Goal: Find specific page/section: Find specific page/section

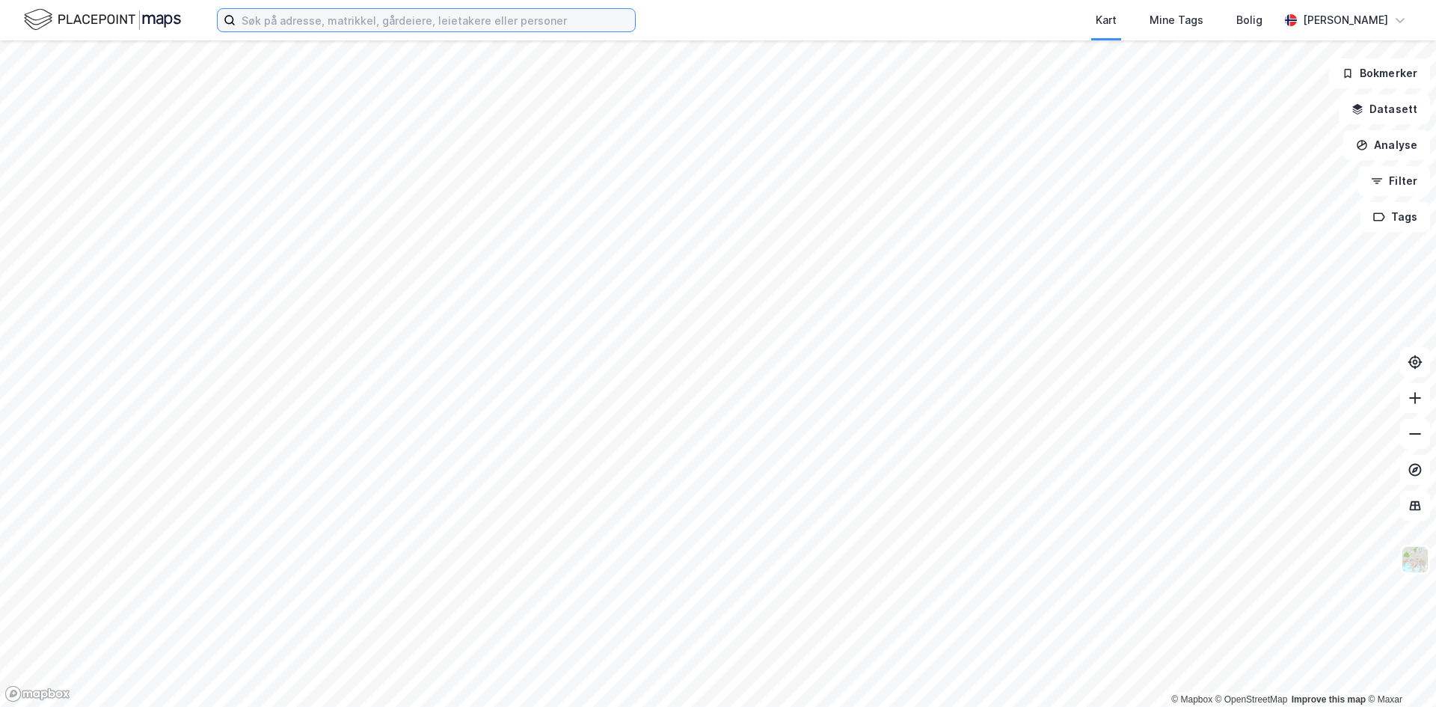
click at [291, 29] on input at bounding box center [435, 20] width 399 height 22
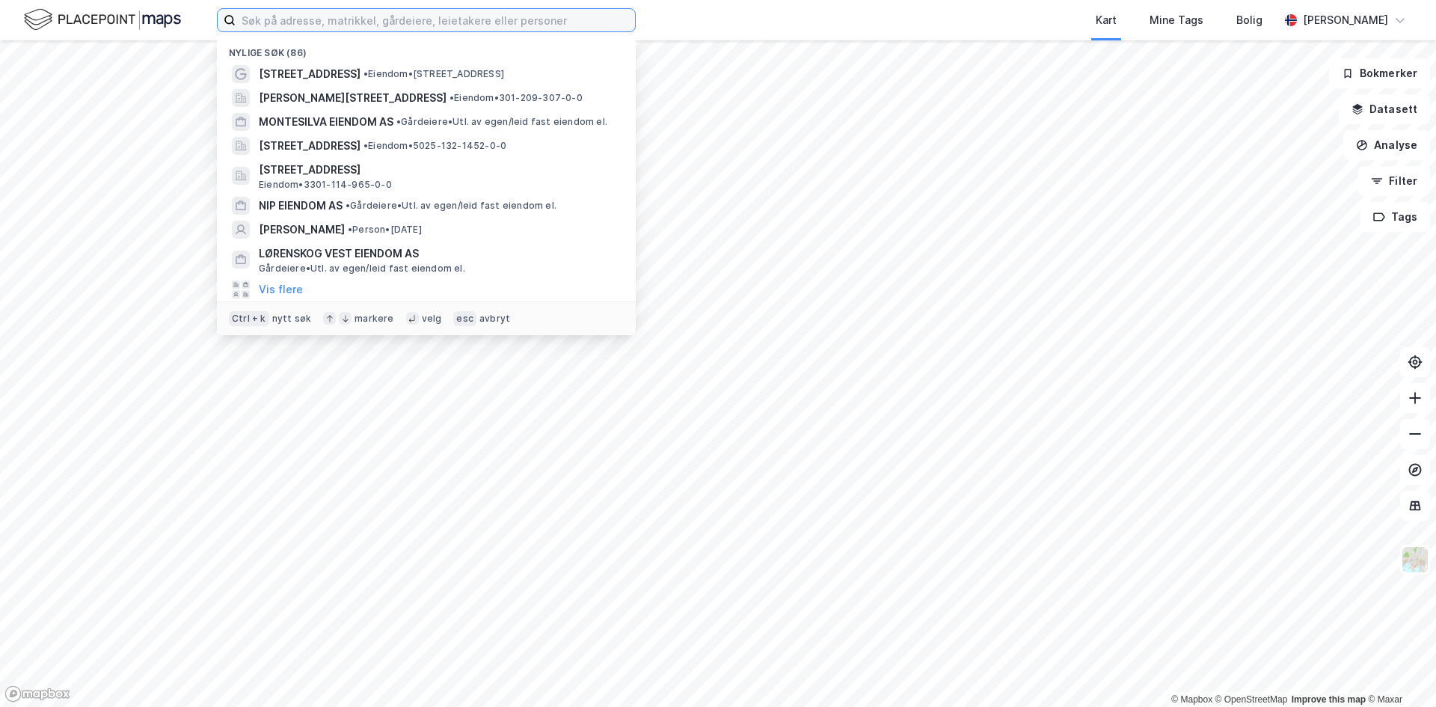
paste input "Handelseiendommer 3 A"
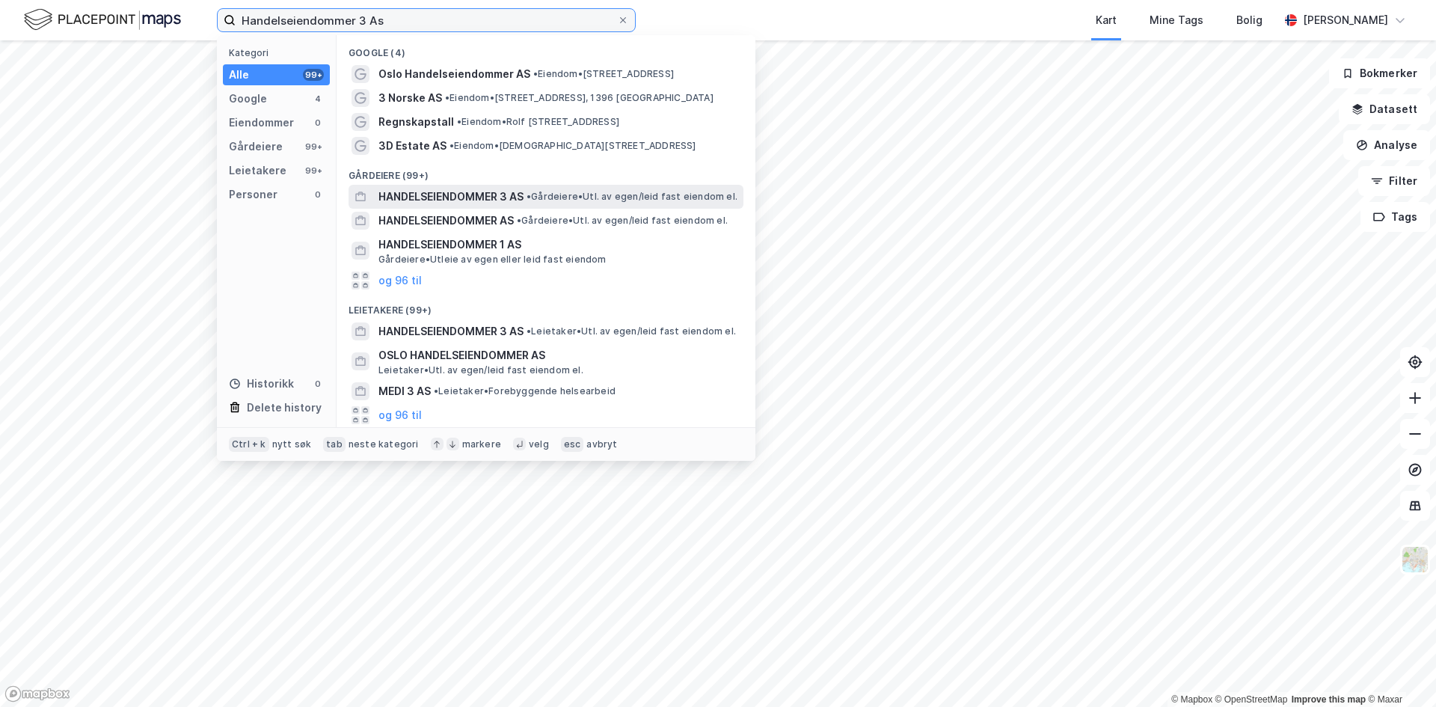
type input "Handelseiendommer 3 As"
click at [451, 197] on span "HANDELSEIENDOMMER 3 AS" at bounding box center [450, 197] width 145 height 18
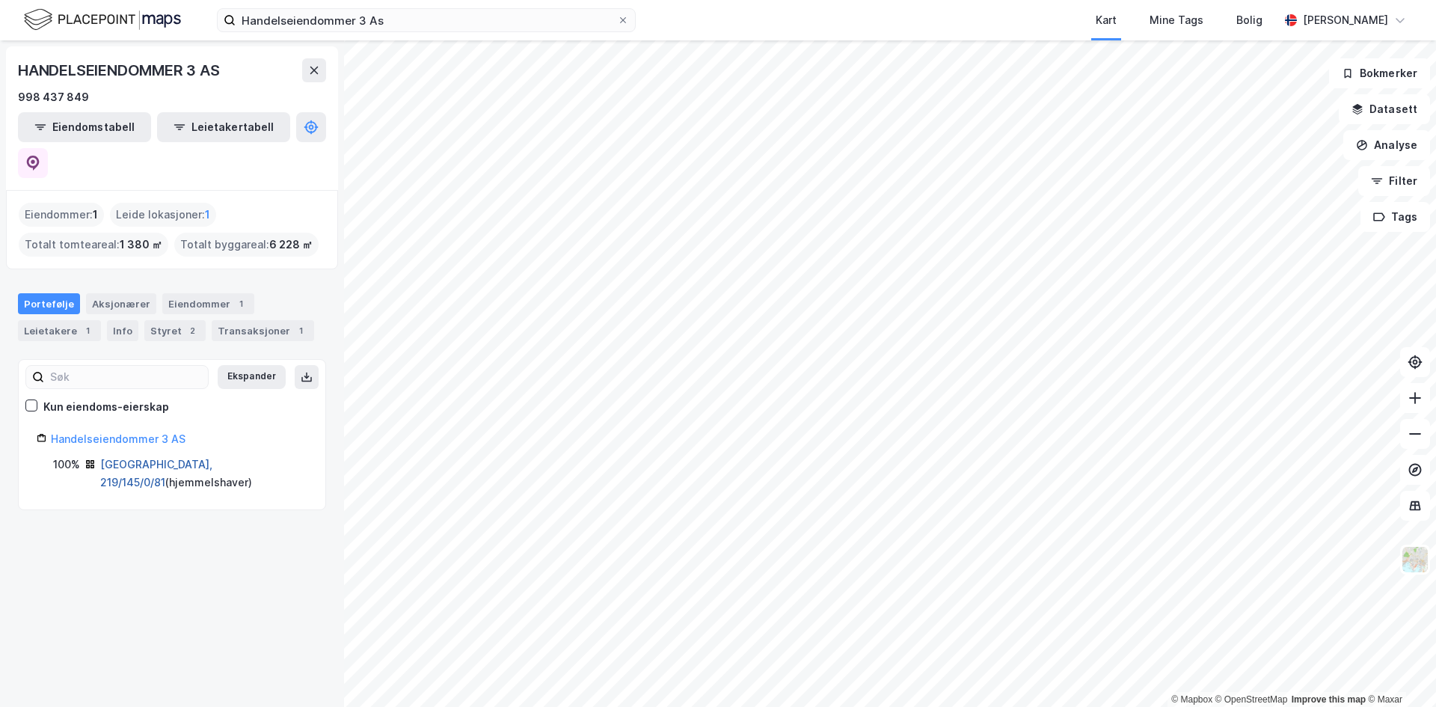
click at [163, 458] on link "[GEOGRAPHIC_DATA], 219/145/0/81" at bounding box center [156, 473] width 112 height 31
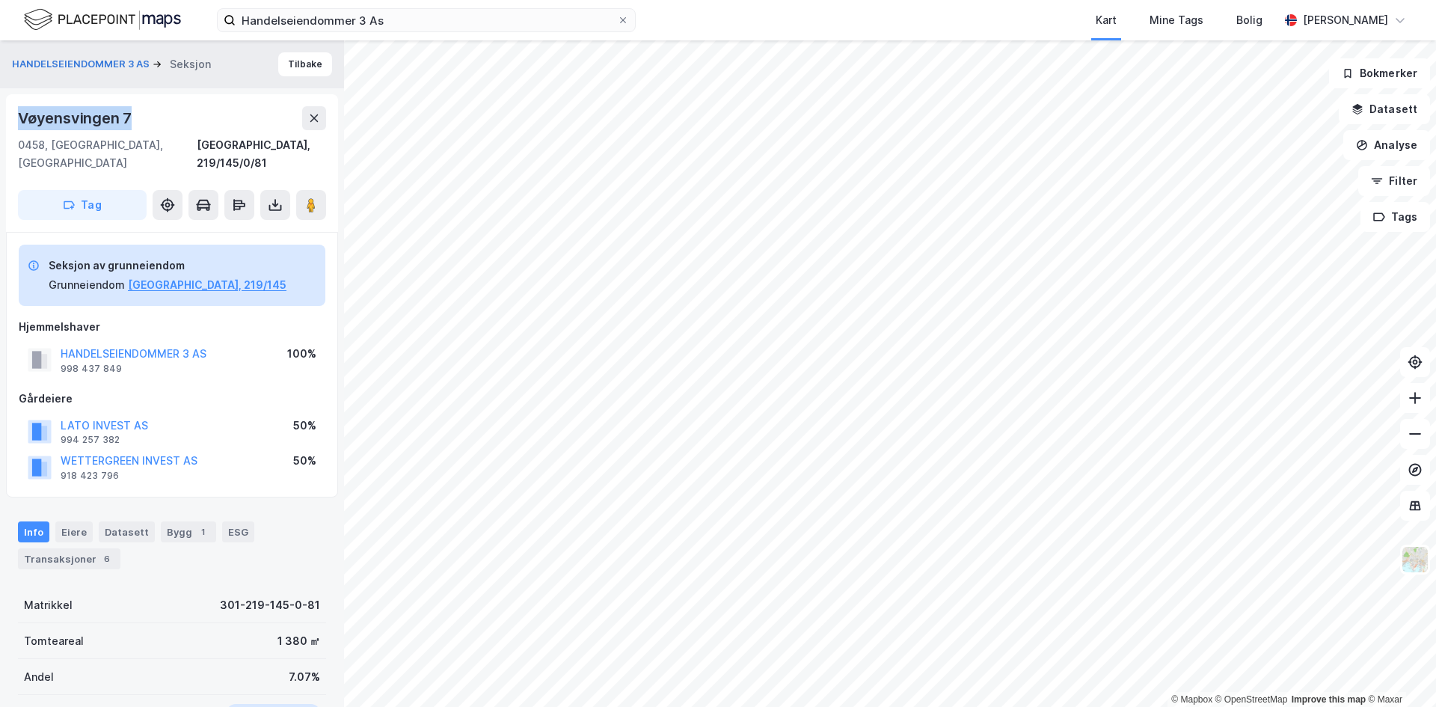
drag, startPoint x: 79, startPoint y: 122, endPoint x: 15, endPoint y: 111, distance: 65.3
click at [15, 111] on div "[STREET_ADDRESS], 219/145/0/81 Tag" at bounding box center [172, 163] width 332 height 138
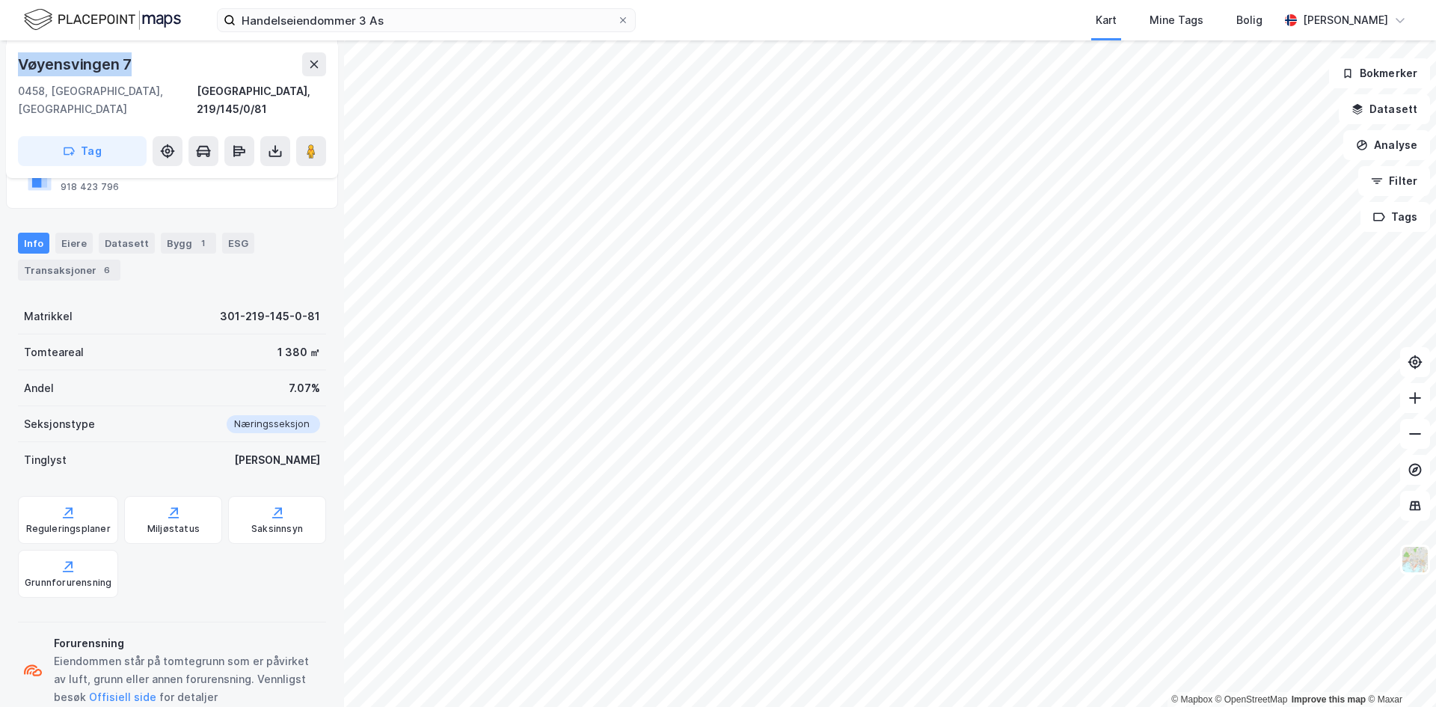
scroll to position [299, 0]
